Goal: Find specific page/section: Find specific page/section

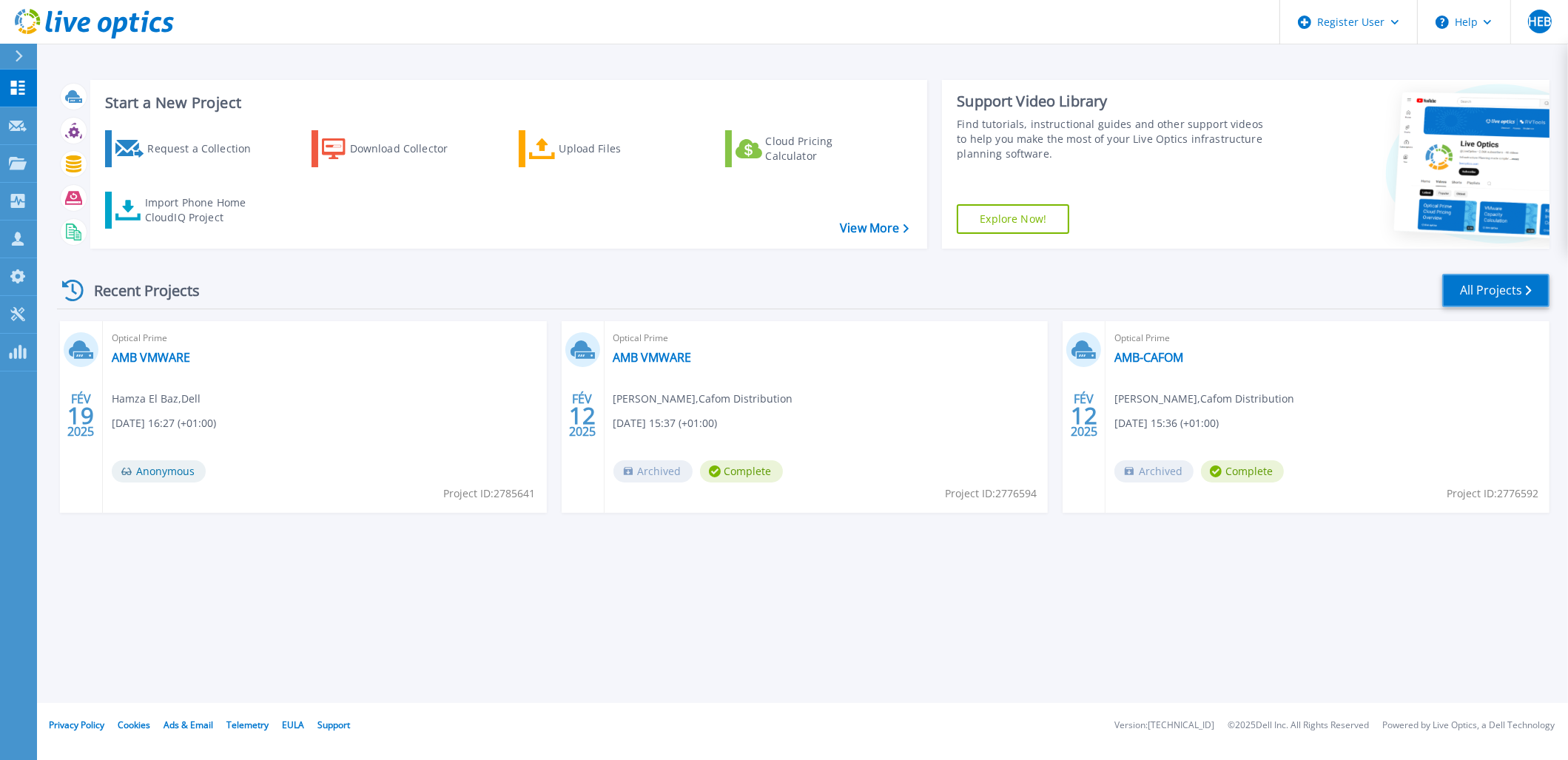
click at [1502, 285] on link "All Projects" at bounding box center [1495, 290] width 107 height 33
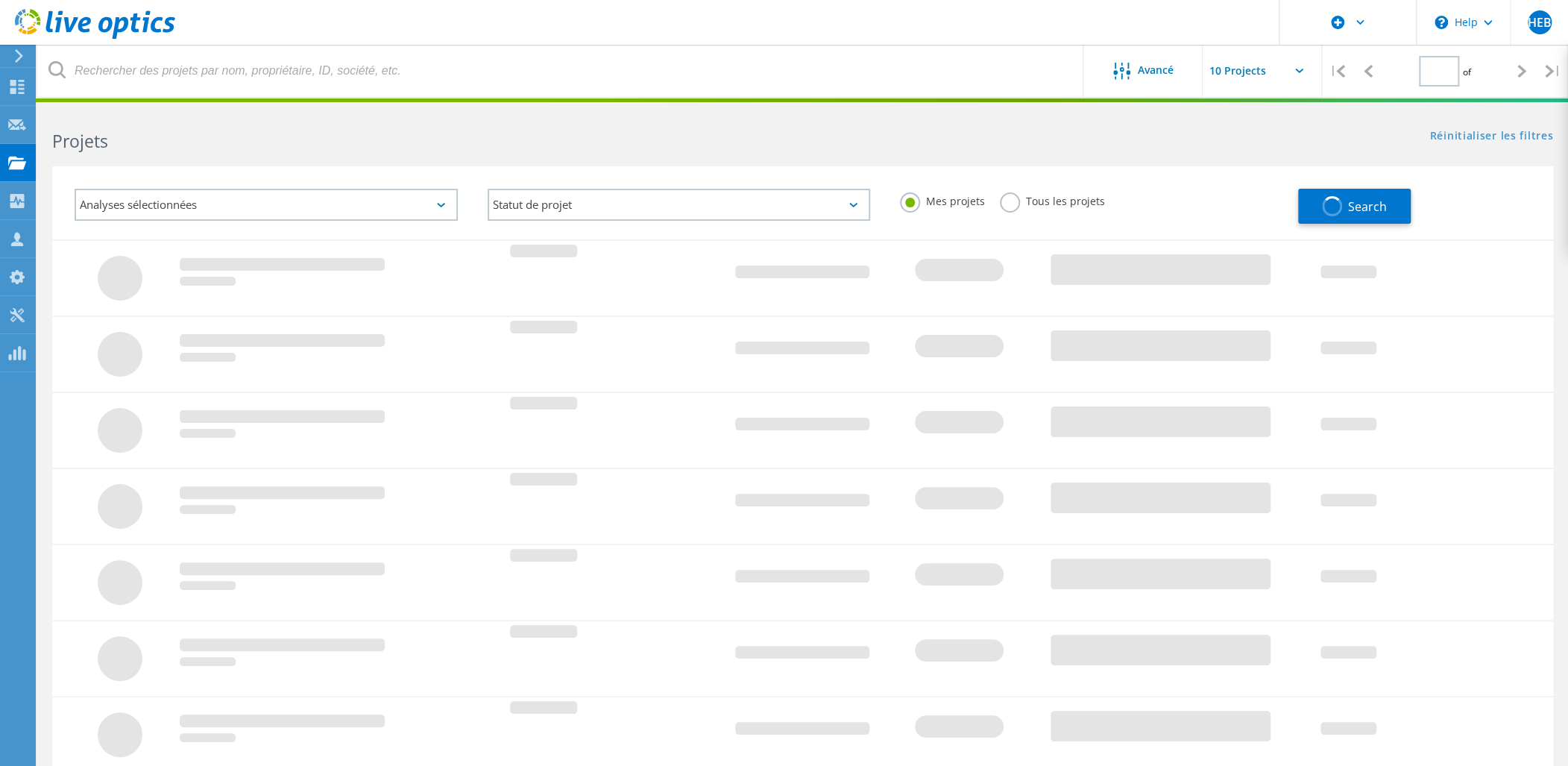
type input "1"
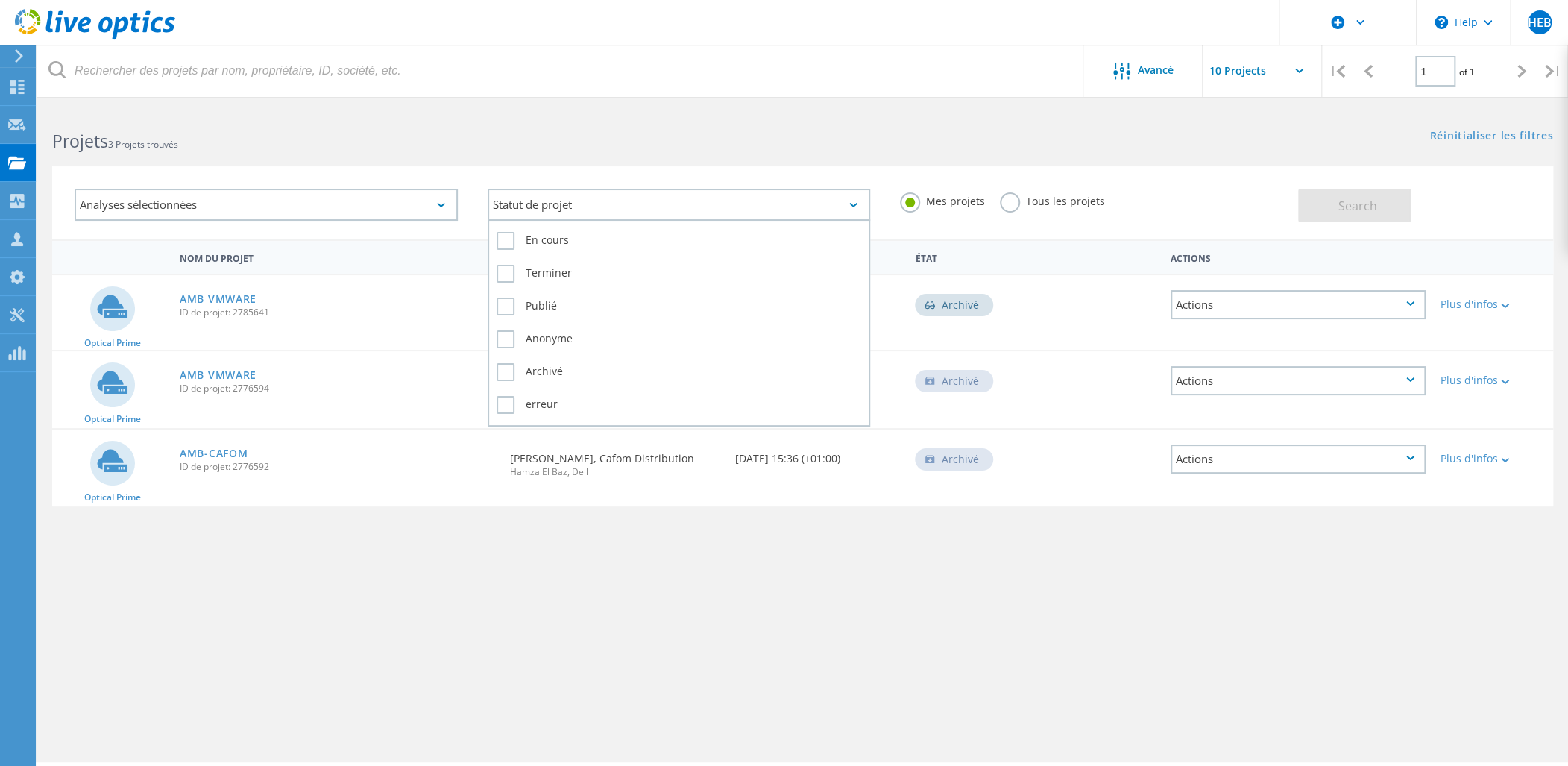
click at [657, 200] on div "Statut de projet" at bounding box center [679, 204] width 383 height 32
click at [513, 241] on label "En cours" at bounding box center [679, 240] width 366 height 18
click at [0, 0] on input "En cours" at bounding box center [0, 0] width 0 height 0
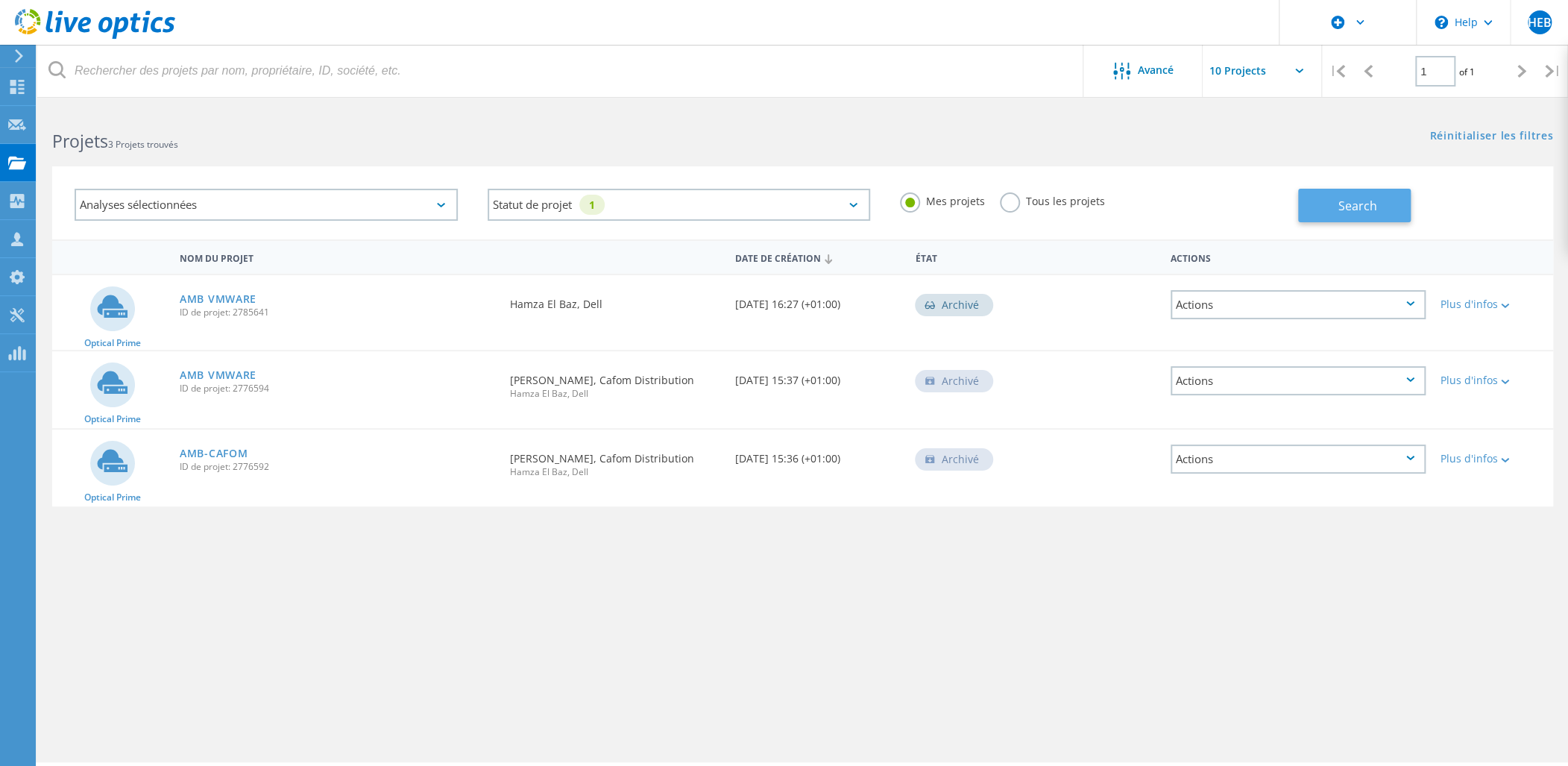
click at [1360, 217] on button "Search" at bounding box center [1354, 205] width 112 height 34
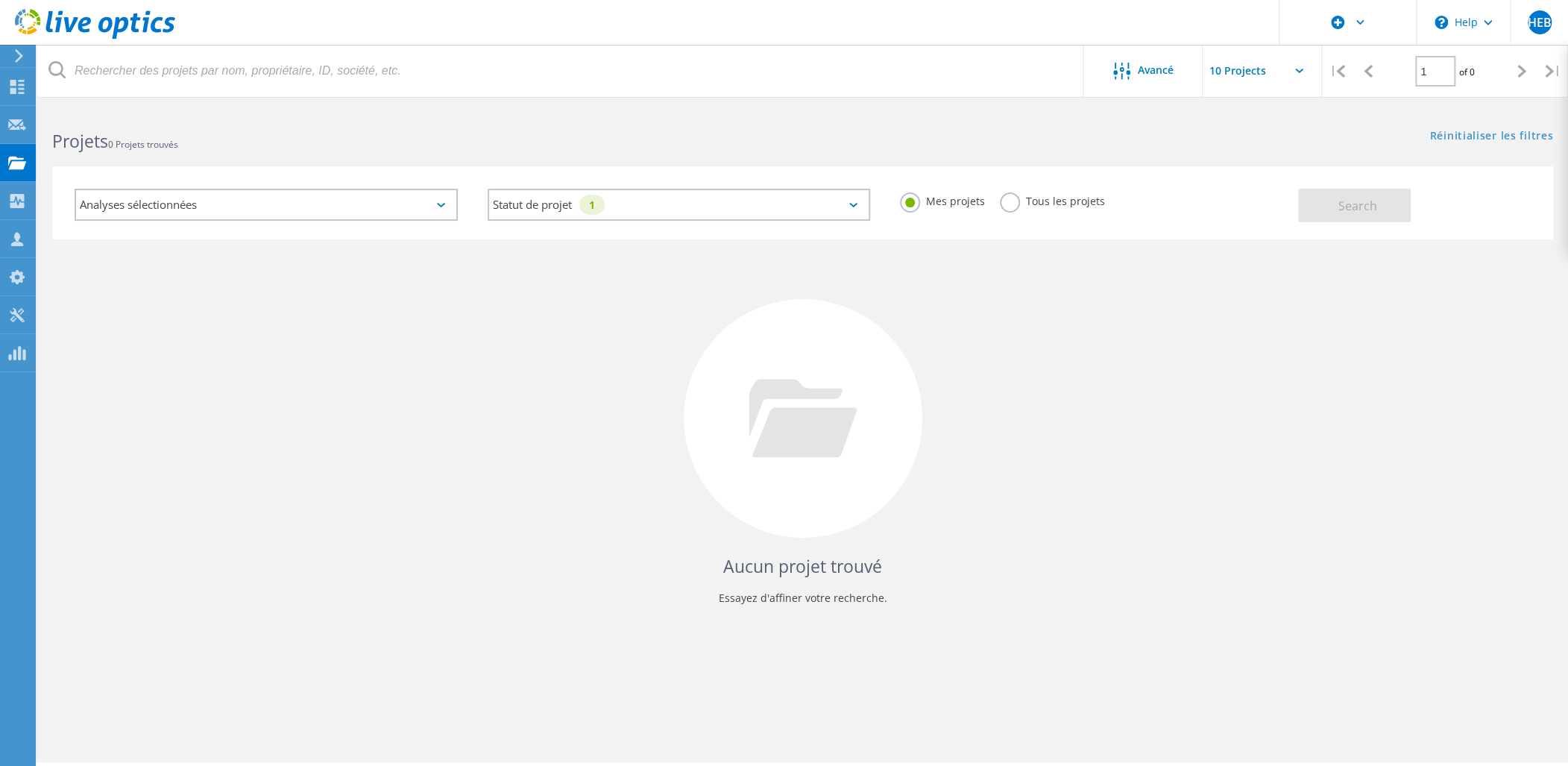
click at [410, 206] on div "Analyses sélectionnées" at bounding box center [266, 204] width 383 height 32
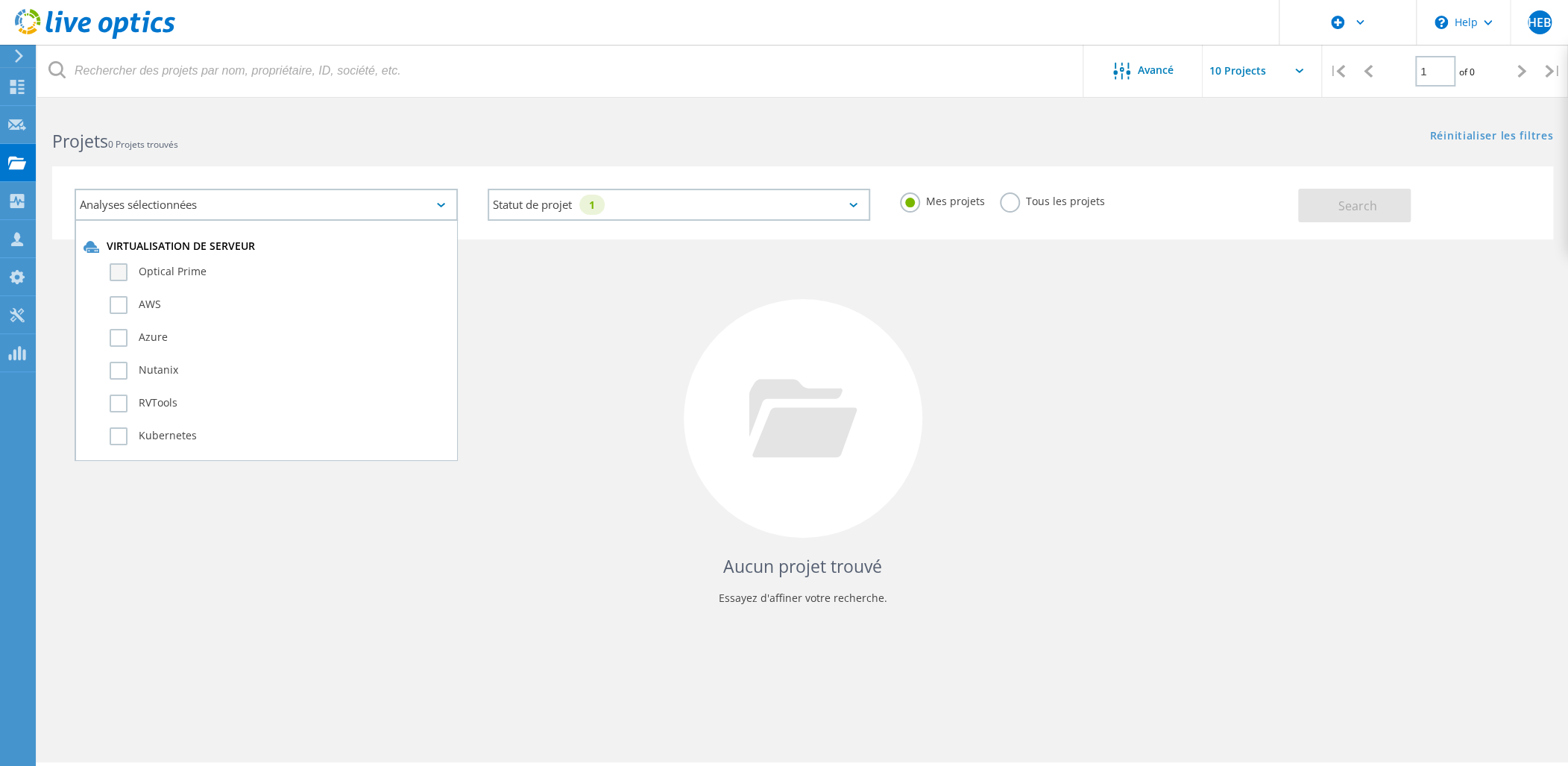
click at [127, 270] on label "Optical Prime" at bounding box center [279, 272] width 339 height 18
click at [0, 0] on input "Optical Prime" at bounding box center [0, 0] width 0 height 0
click at [1396, 206] on button "Search" at bounding box center [1354, 205] width 112 height 34
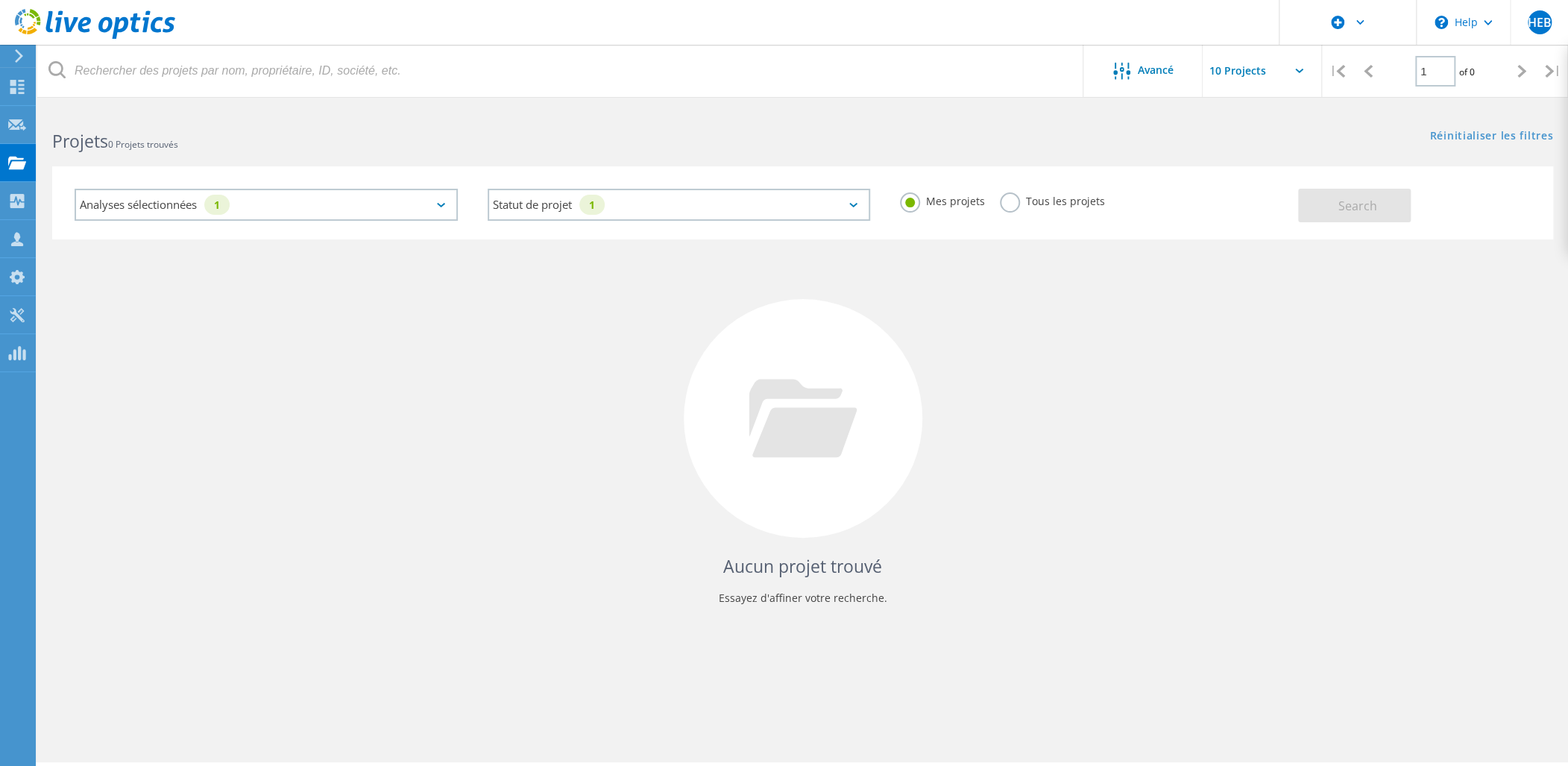
click at [439, 202] on div "Analyses sélectionnées 1" at bounding box center [266, 204] width 383 height 32
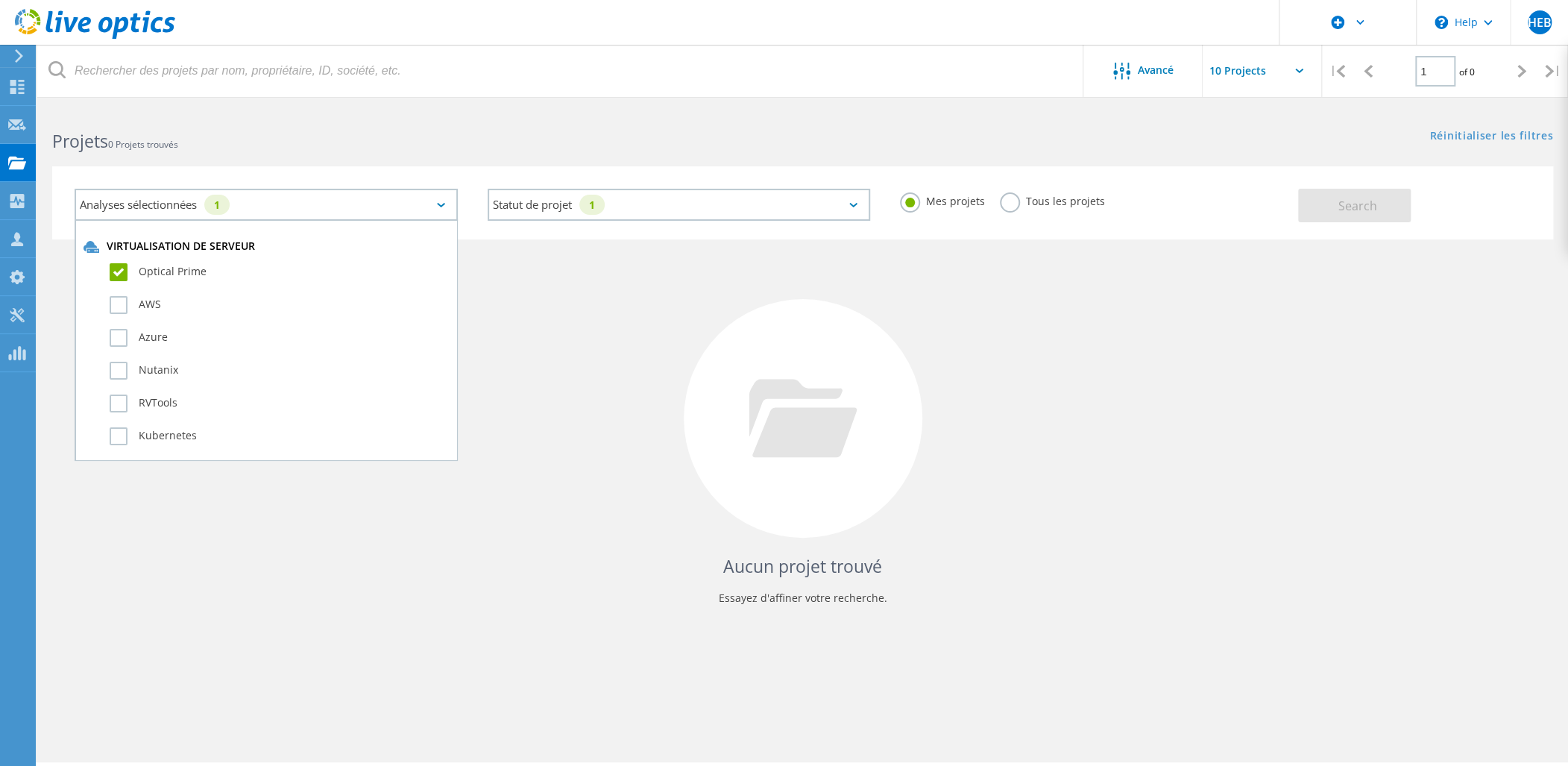
click at [117, 267] on label "Optical Prime" at bounding box center [279, 272] width 339 height 18
click at [0, 0] on input "Optical Prime" at bounding box center [0, 0] width 0 height 0
click at [437, 203] on icon at bounding box center [441, 204] width 8 height 5
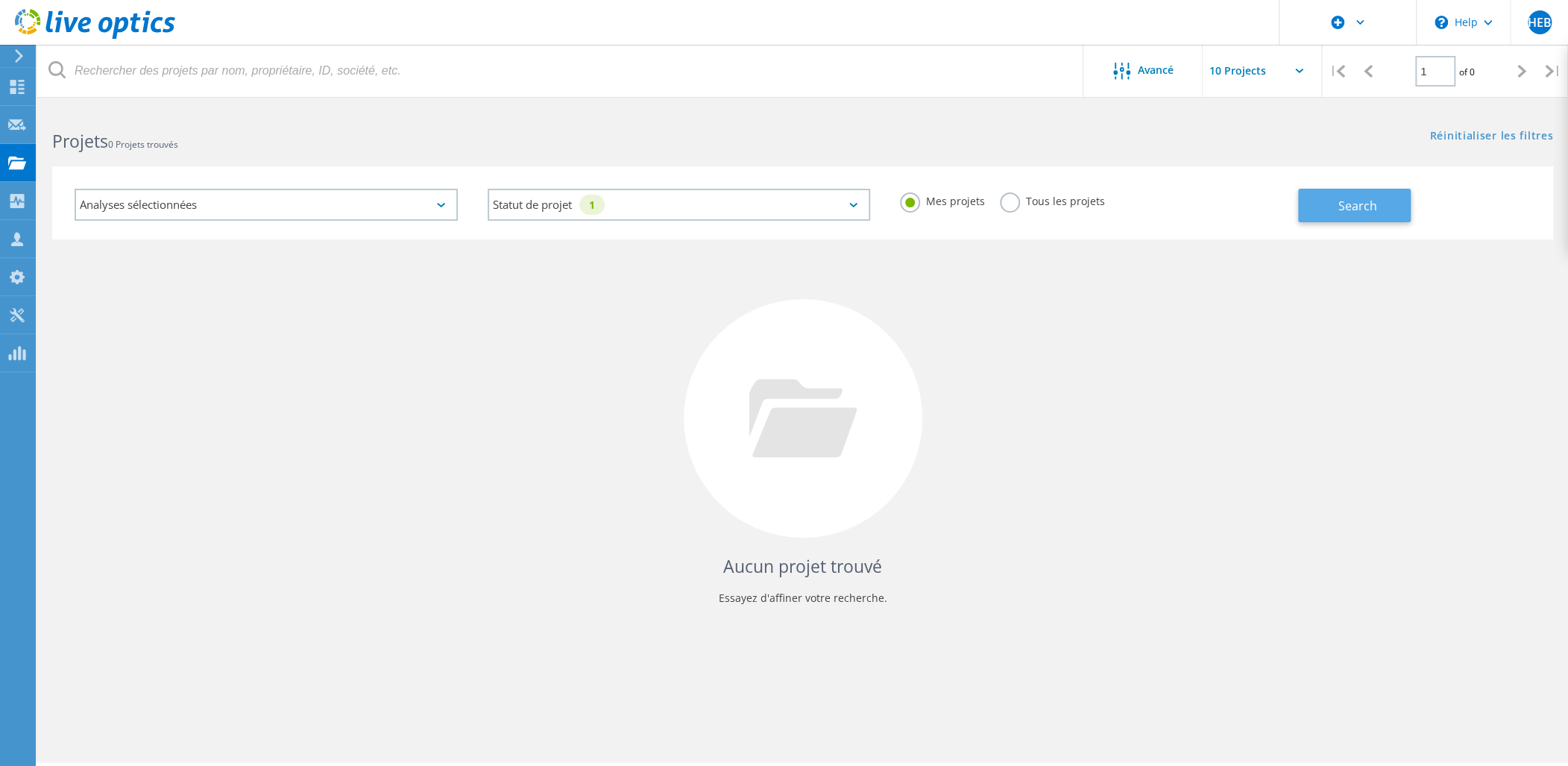
click at [1337, 204] on span "Search" at bounding box center [1356, 206] width 38 height 17
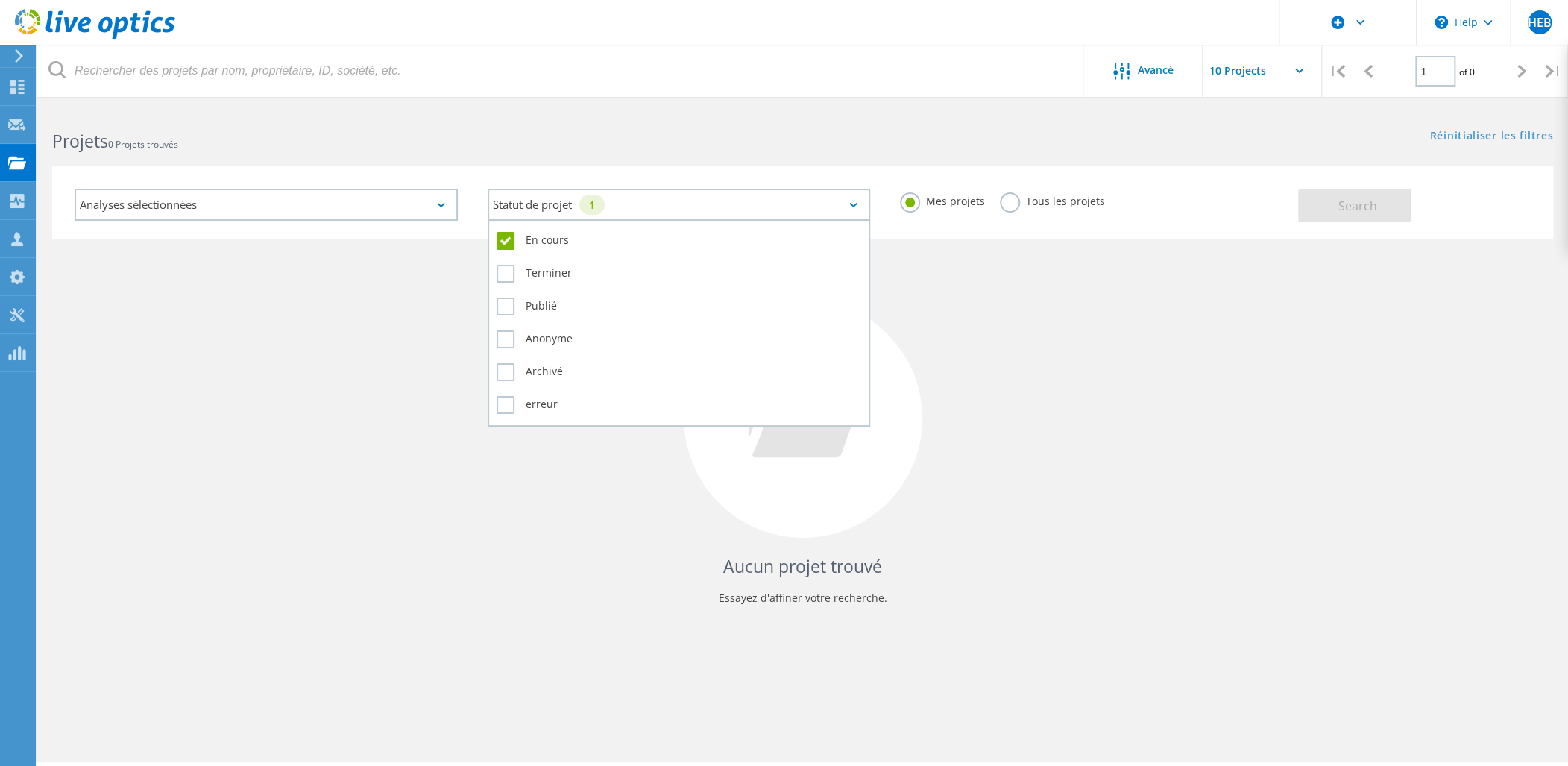
click at [852, 201] on div "Statut de projet 1" at bounding box center [679, 204] width 383 height 32
click at [508, 241] on label "En cours" at bounding box center [679, 240] width 366 height 18
click at [0, 0] on input "En cours" at bounding box center [0, 0] width 0 height 0
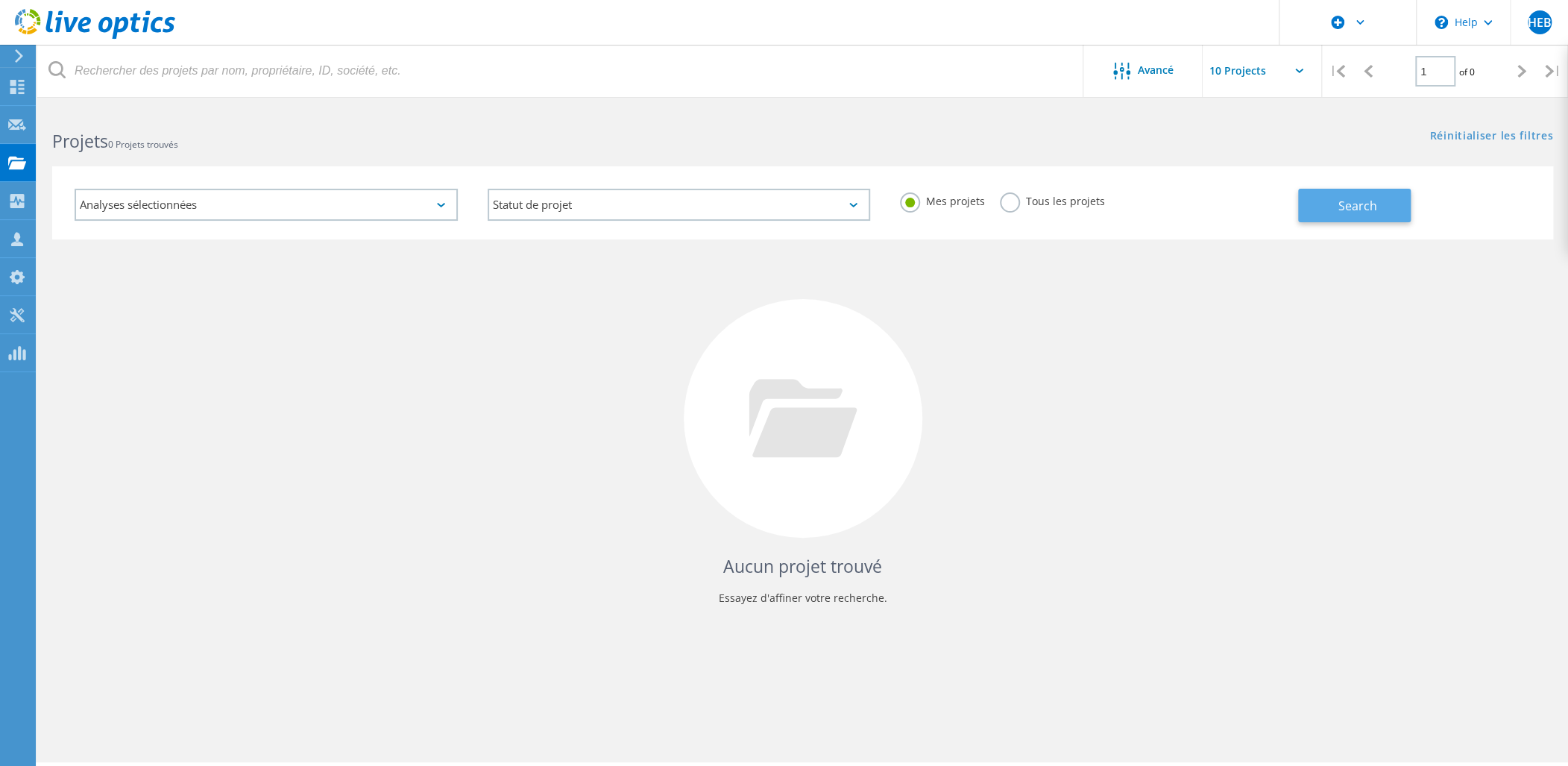
click at [1353, 206] on span "Search" at bounding box center [1356, 206] width 38 height 17
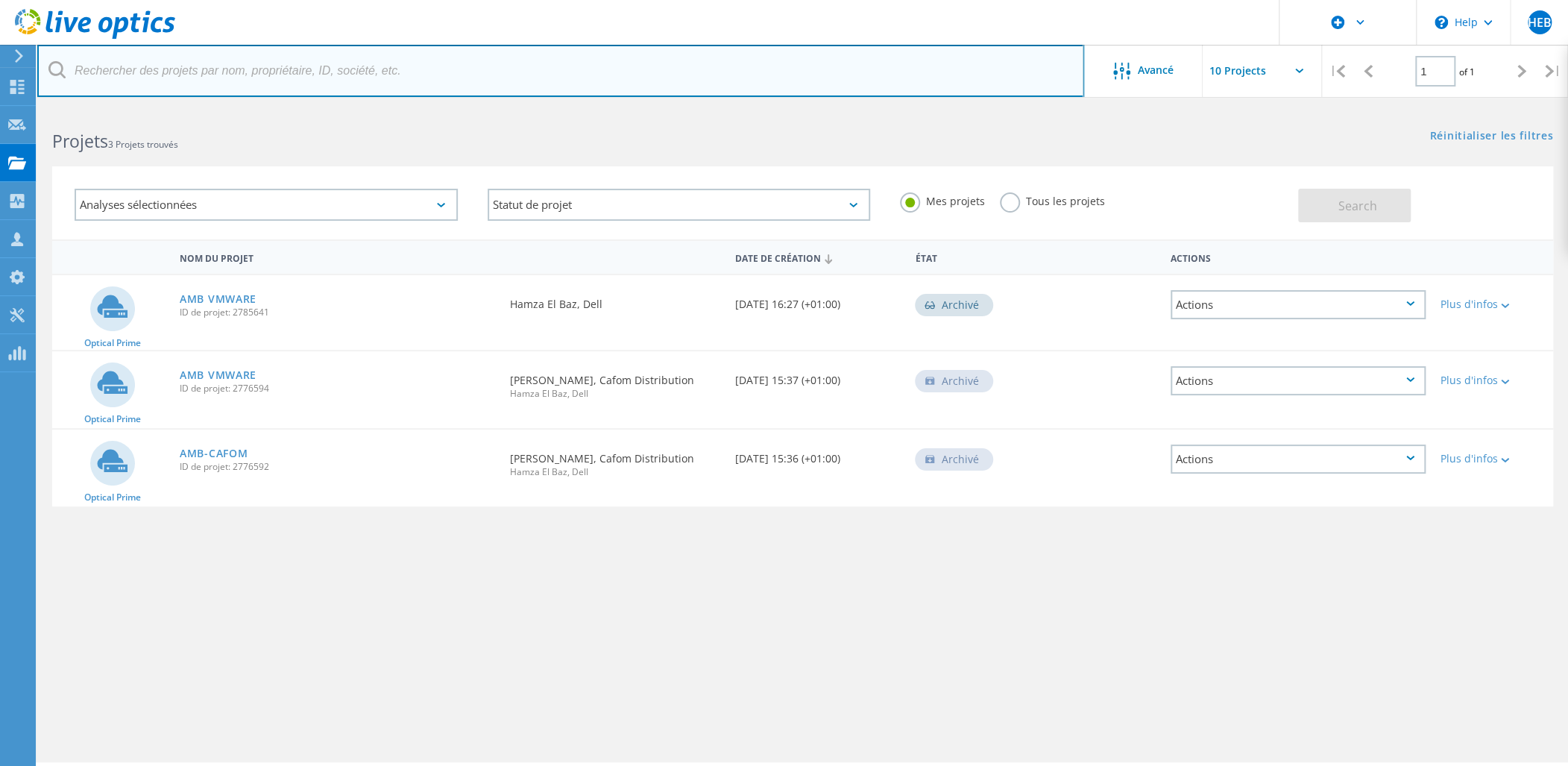
click at [198, 76] on input "text" at bounding box center [560, 71] width 1047 height 53
type input "aduneo"
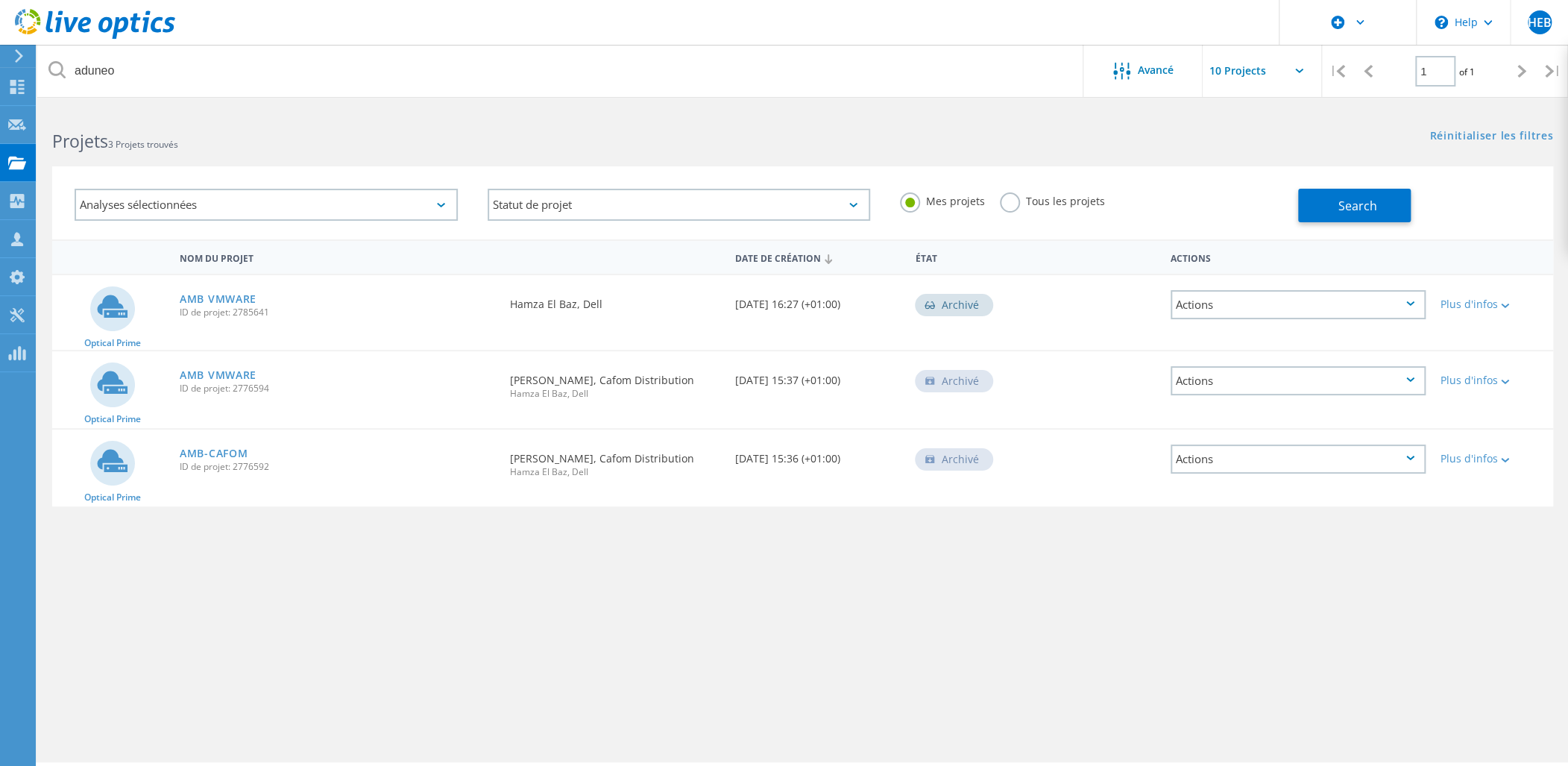
click at [1282, 76] on input "text" at bounding box center [1277, 71] width 149 height 53
click at [1008, 201] on label "Tous les projets" at bounding box center [1053, 199] width 105 height 14
click at [0, 0] on input "Tous les projets" at bounding box center [0, 0] width 0 height 0
click at [1364, 192] on button "Search" at bounding box center [1354, 205] width 112 height 34
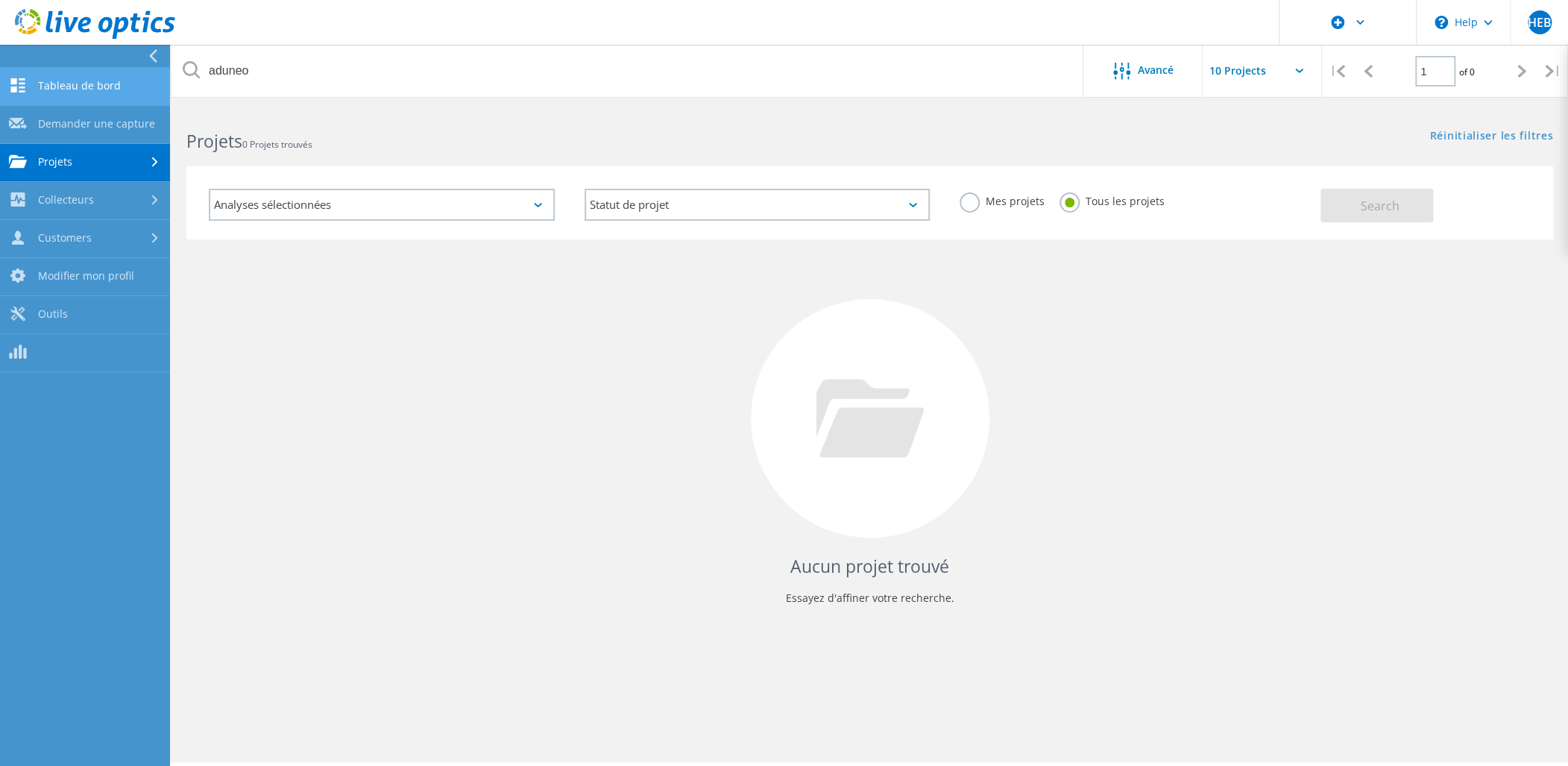
click at [61, 79] on link "Tableau de bord" at bounding box center [84, 86] width 170 height 38
